Goal: Transaction & Acquisition: Obtain resource

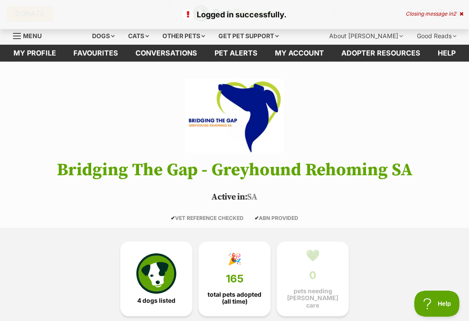
click at [100, 54] on link "Favourites" at bounding box center [96, 53] width 62 height 17
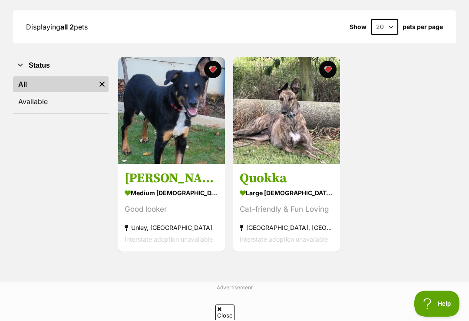
click at [172, 119] on img at bounding box center [171, 110] width 107 height 107
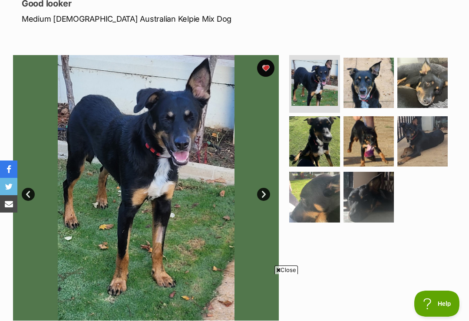
click at [263, 196] on link "Next" at bounding box center [263, 194] width 13 height 13
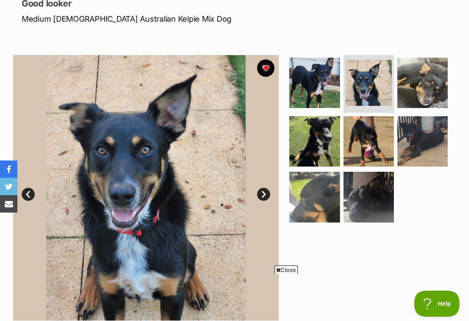
click at [265, 189] on link "Next" at bounding box center [263, 194] width 13 height 13
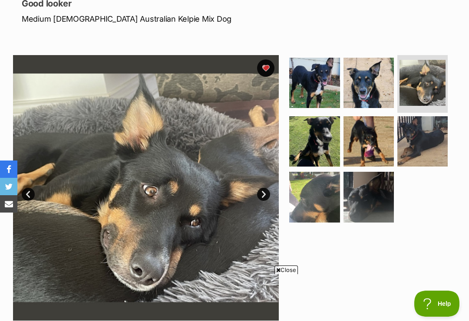
click at [268, 194] on link "Next" at bounding box center [263, 194] width 13 height 13
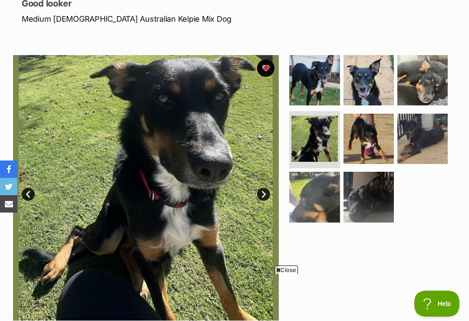
click at [268, 195] on link "Next" at bounding box center [263, 194] width 13 height 13
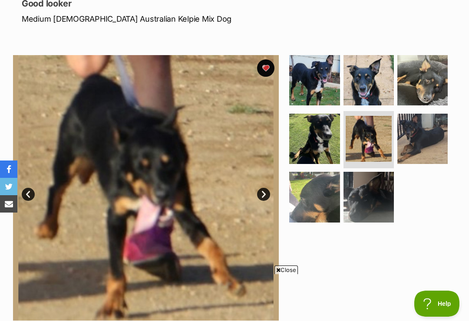
click at [269, 189] on img at bounding box center [146, 188] width 266 height 266
click at [267, 194] on link "Next" at bounding box center [263, 194] width 13 height 13
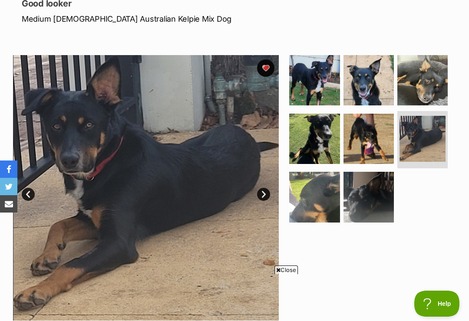
click at [267, 192] on link "Next" at bounding box center [263, 194] width 13 height 13
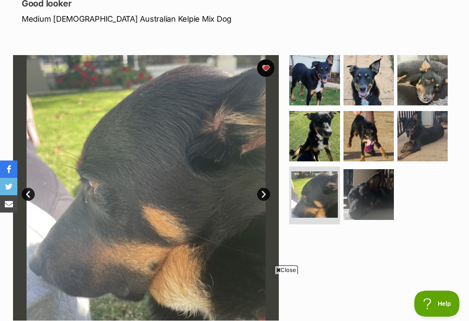
click at [266, 192] on link "Next" at bounding box center [263, 194] width 13 height 13
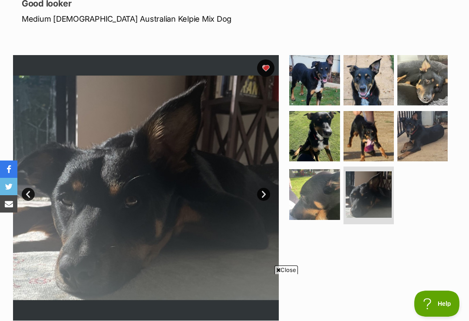
click at [268, 191] on link "Next" at bounding box center [263, 194] width 13 height 13
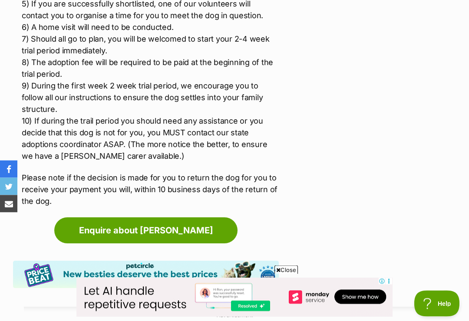
scroll to position [1220, 0]
click at [204, 219] on link "Enquire about Nixon" at bounding box center [145, 231] width 183 height 26
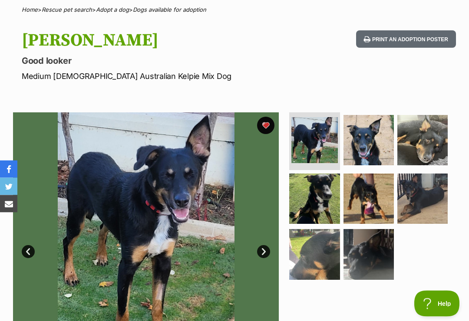
scroll to position [0, 0]
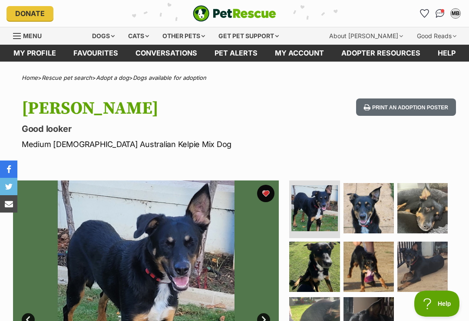
click at [101, 60] on link "Favourites" at bounding box center [96, 53] width 62 height 17
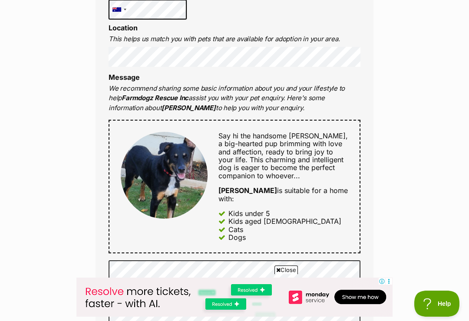
scroll to position [275, 0]
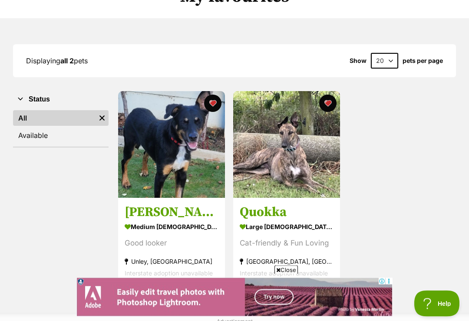
scroll to position [86, 0]
click at [297, 159] on img at bounding box center [286, 144] width 107 height 107
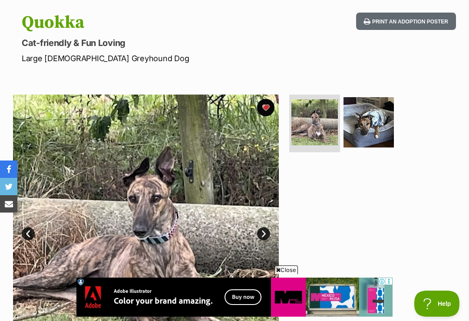
scroll to position [68, 0]
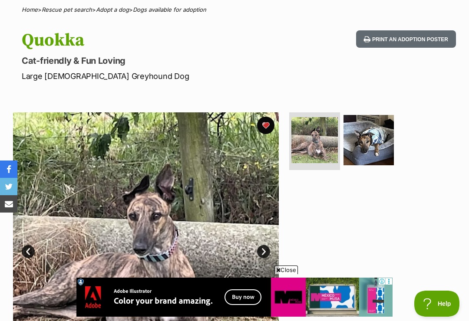
click at [271, 118] on button "favourite" at bounding box center [265, 125] width 17 height 17
click at [159, 56] on p "Cat-friendly & Fun Loving" at bounding box center [155, 61] width 266 height 12
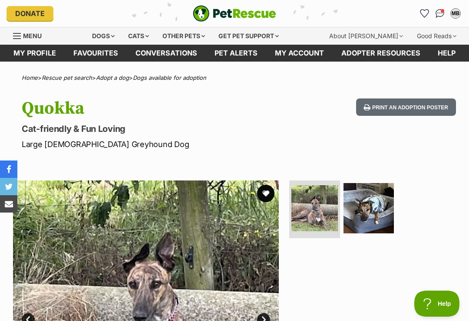
scroll to position [0, 0]
click at [114, 37] on div "Dogs" at bounding box center [103, 35] width 35 height 17
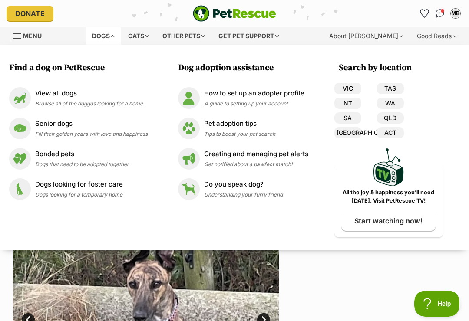
click at [354, 119] on link "SA" at bounding box center [348, 118] width 27 height 11
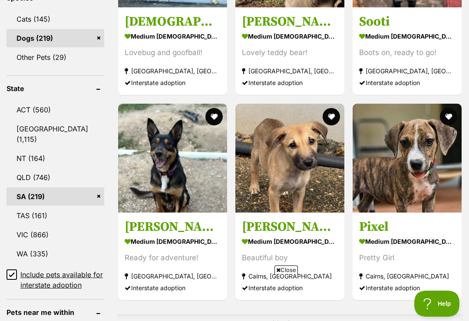
scroll to position [454, 0]
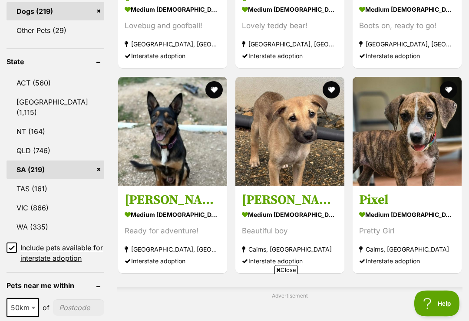
click at [16, 243] on input "Include pets available for interstate adoption" at bounding box center [12, 248] width 10 height 10
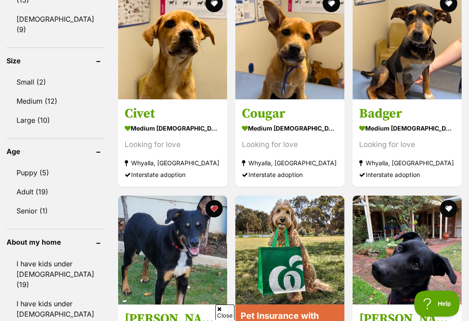
scroll to position [825, 0]
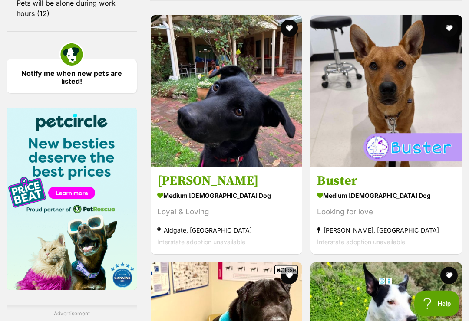
scroll to position [1118, 0]
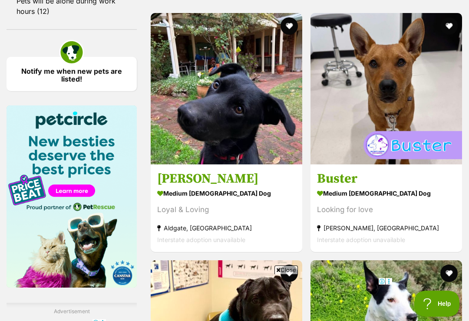
click at [253, 104] on img at bounding box center [227, 89] width 152 height 152
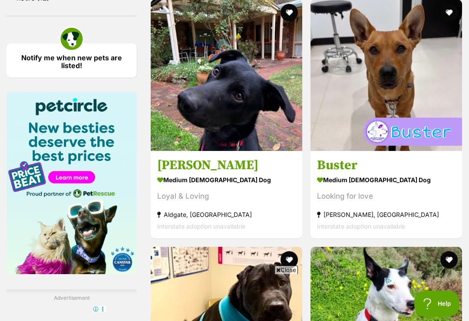
scroll to position [0, 0]
